Goal: Transaction & Acquisition: Purchase product/service

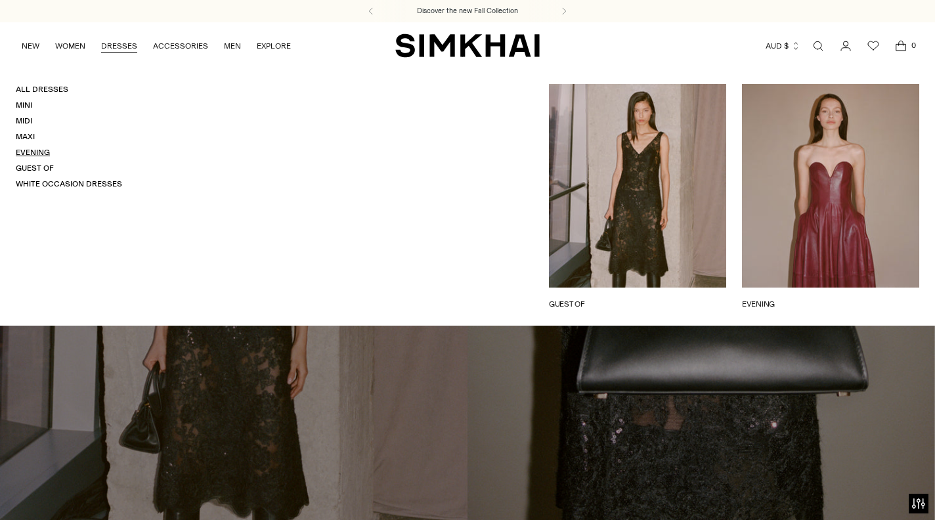
click at [32, 150] on link "Evening" at bounding box center [33, 152] width 34 height 9
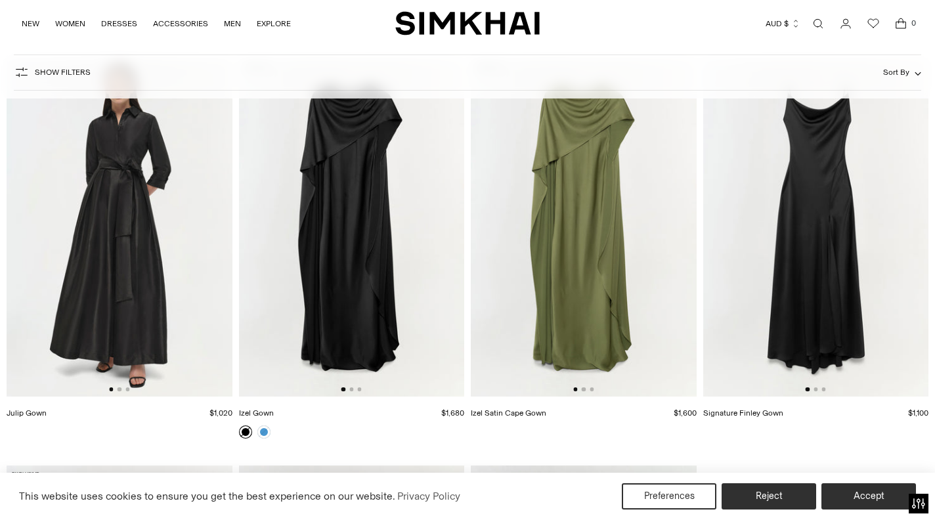
scroll to position [3733, 0]
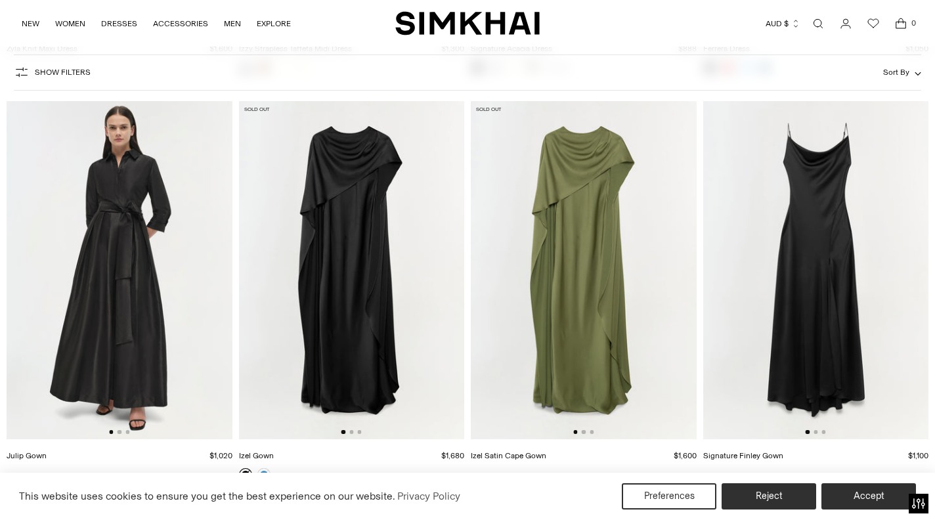
click at [608, 257] on img at bounding box center [584, 270] width 226 height 338
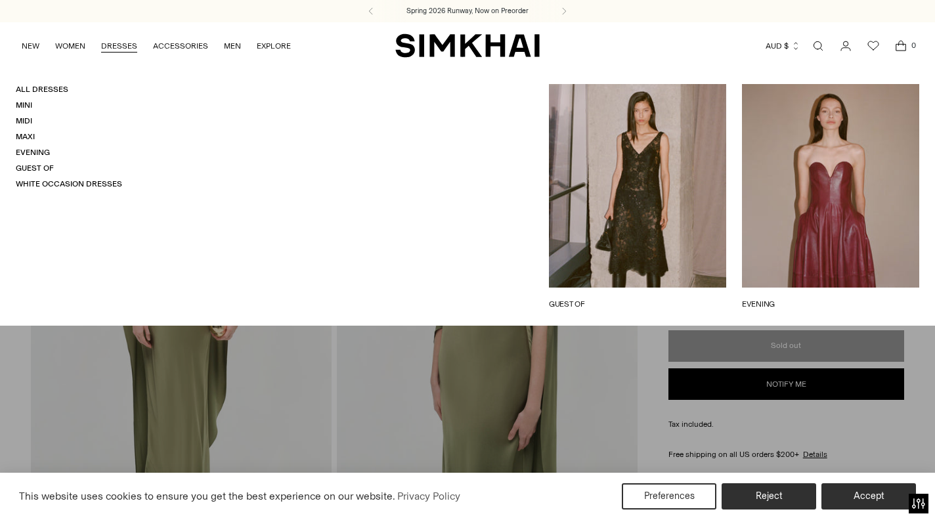
click at [766, 300] on link "EVENING" at bounding box center [830, 304] width 177 height 12
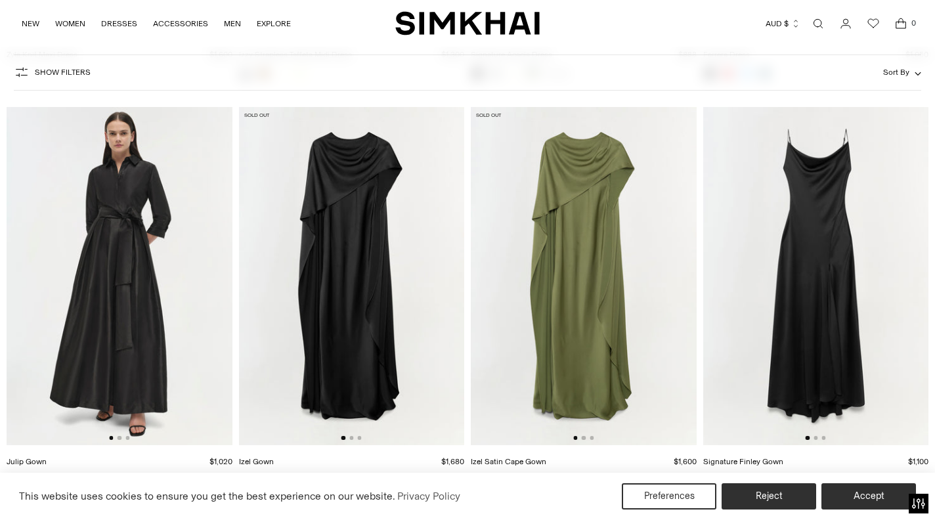
scroll to position [3762, 0]
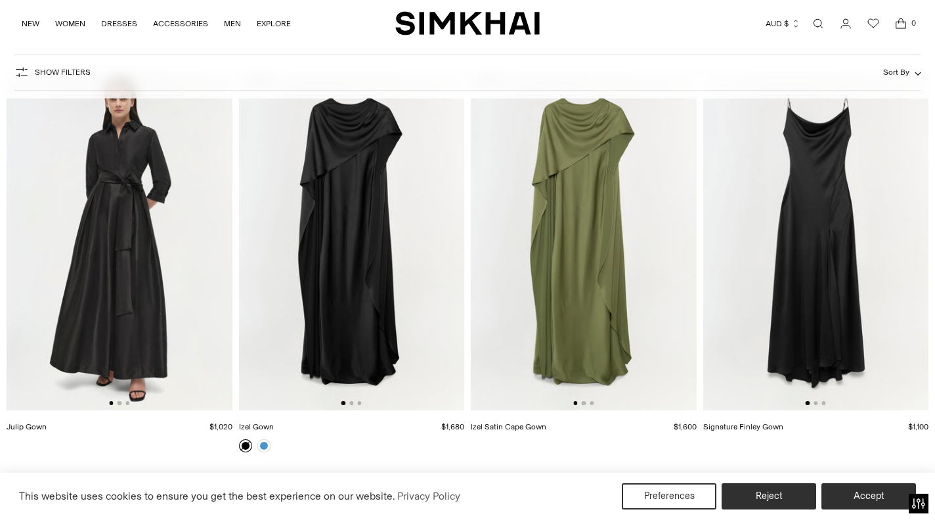
click at [353, 403] on div at bounding box center [351, 403] width 20 height 4
click at [350, 405] on button "Go to slide 2" at bounding box center [351, 403] width 4 height 4
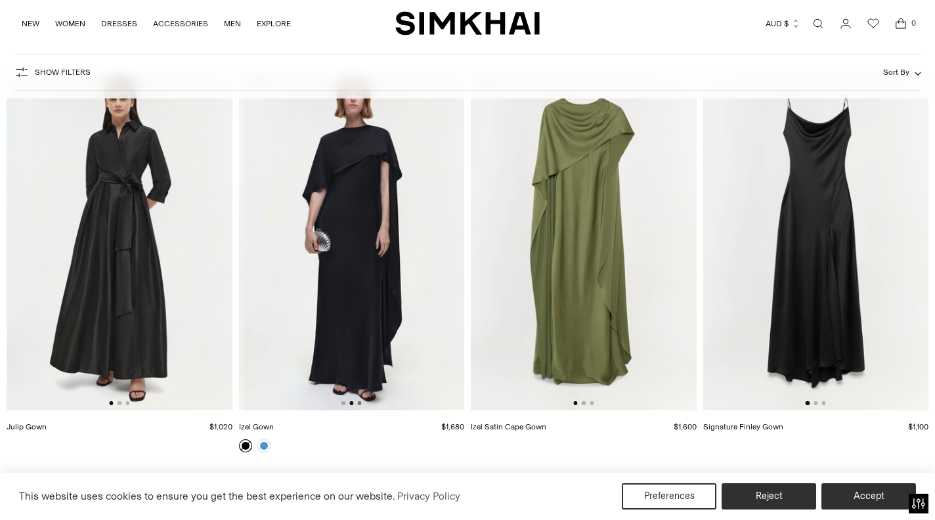
scroll to position [0, 226]
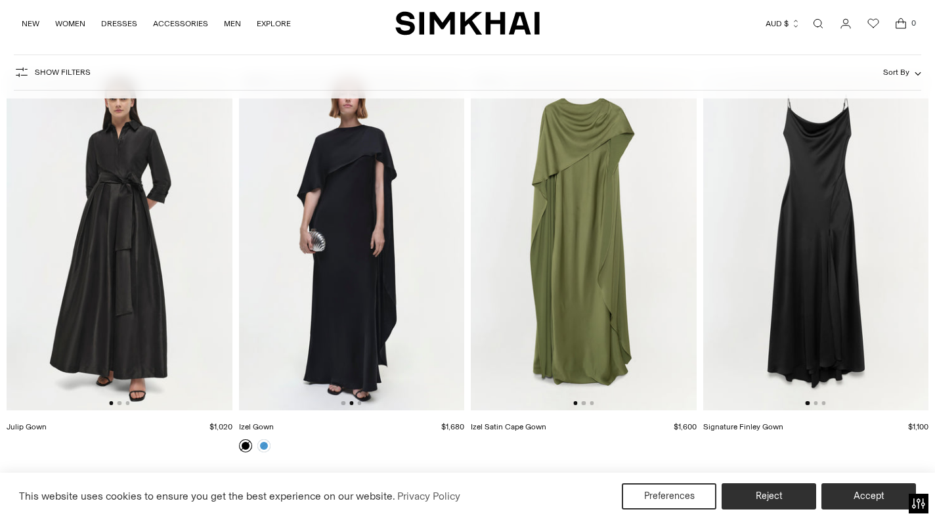
click at [362, 402] on img at bounding box center [351, 241] width 226 height 338
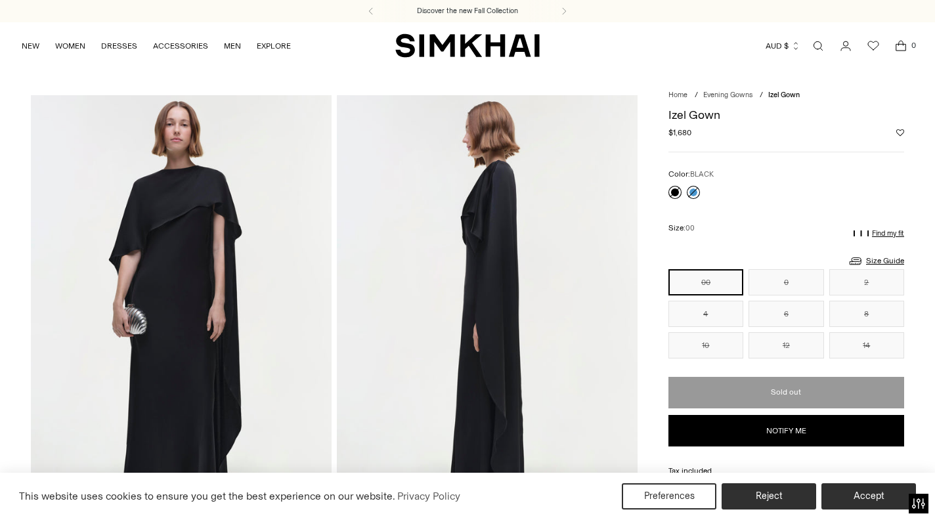
click at [694, 188] on link at bounding box center [693, 192] width 13 height 13
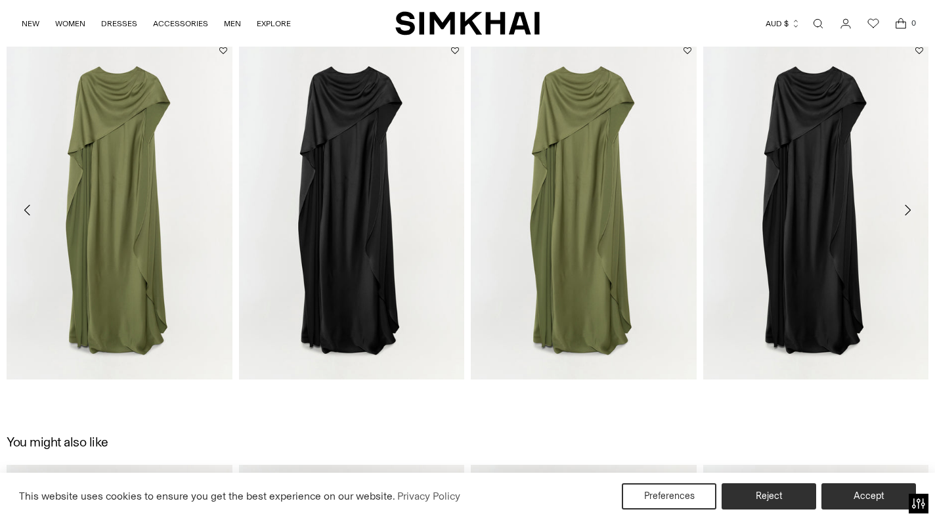
scroll to position [1955, 0]
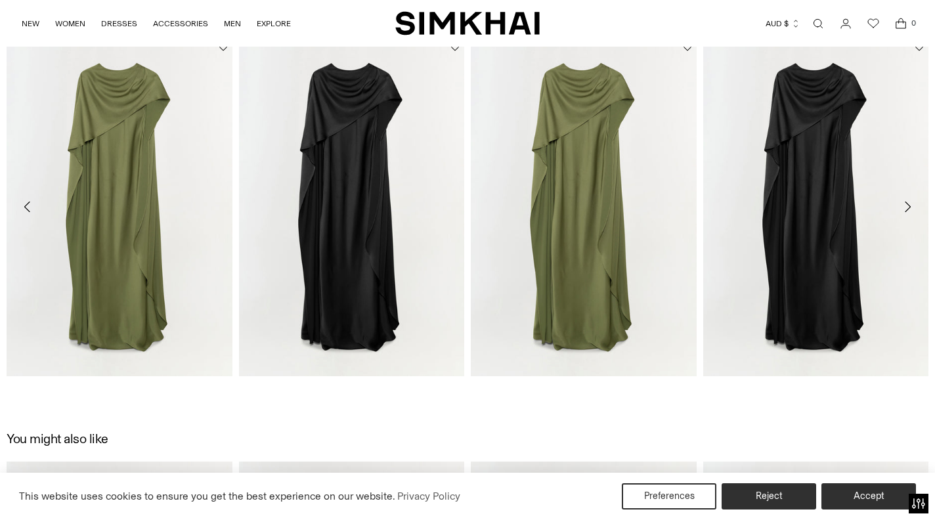
click at [911, 210] on icon "Move to next carousel slide" at bounding box center [907, 207] width 16 height 16
click at [907, 203] on icon "Move to next carousel slide" at bounding box center [907, 207] width 16 height 16
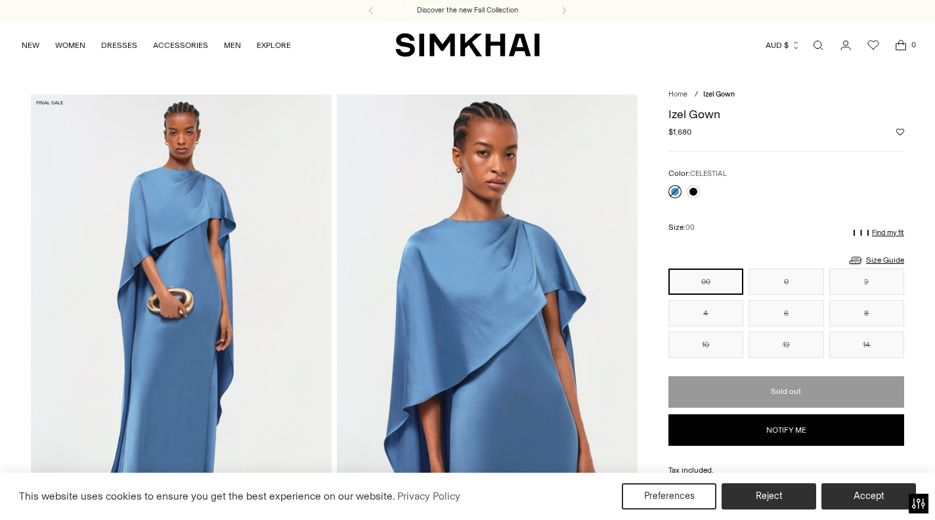
scroll to position [0, 0]
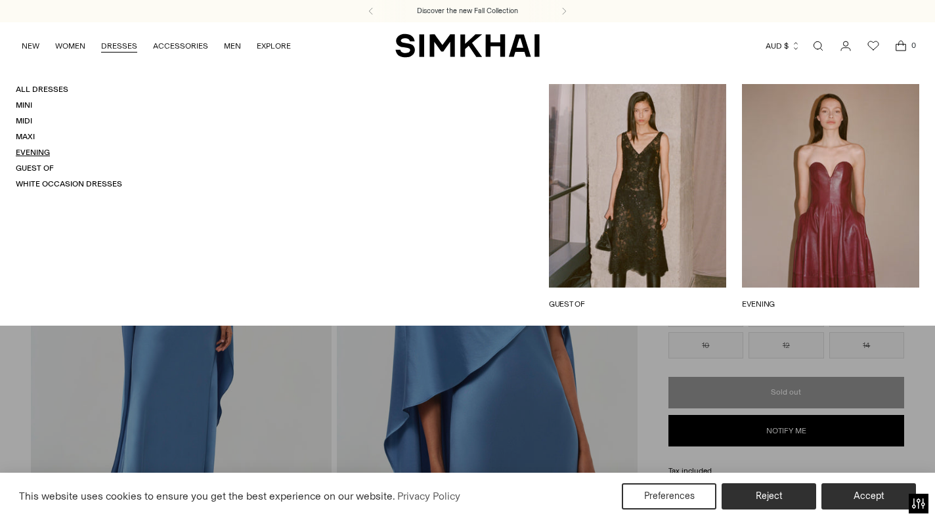
click at [32, 153] on link "Evening" at bounding box center [33, 152] width 34 height 9
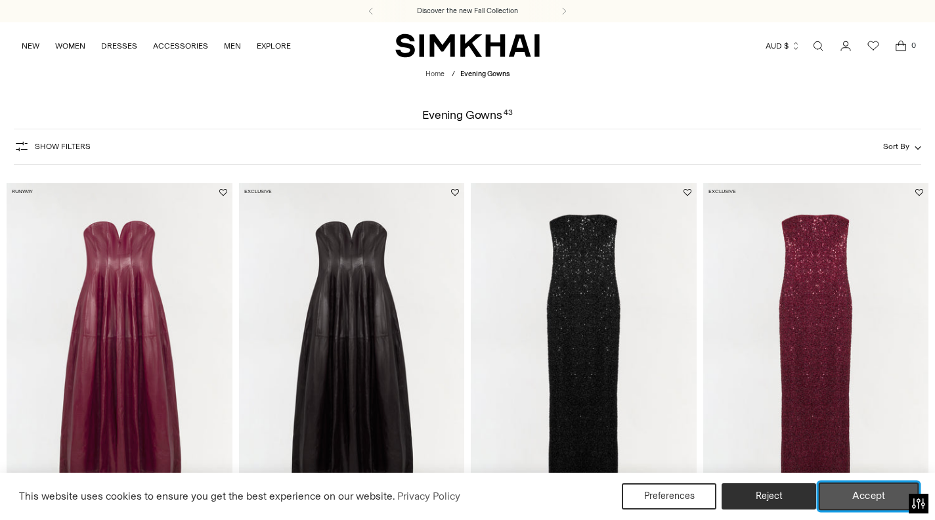
click at [870, 505] on button "Accept" at bounding box center [869, 496] width 100 height 28
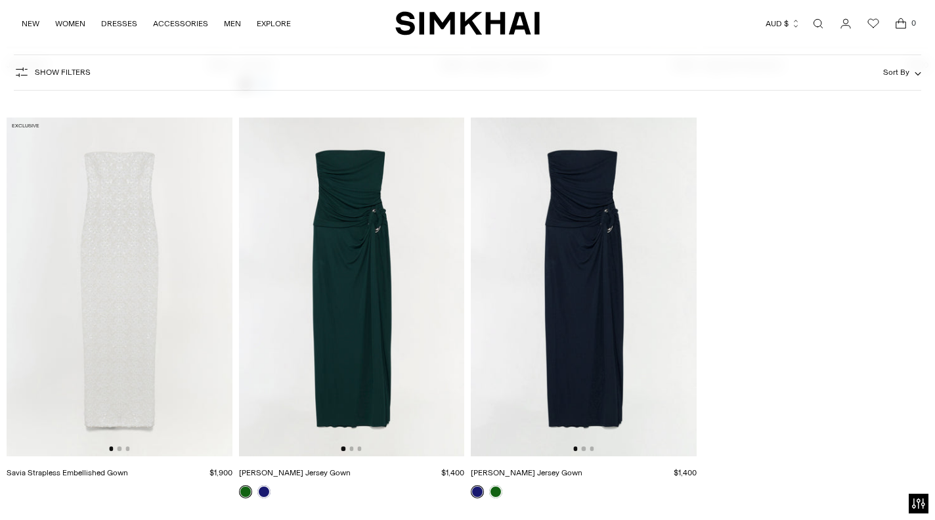
scroll to position [4119, 0]
